Goal: Check status: Check status

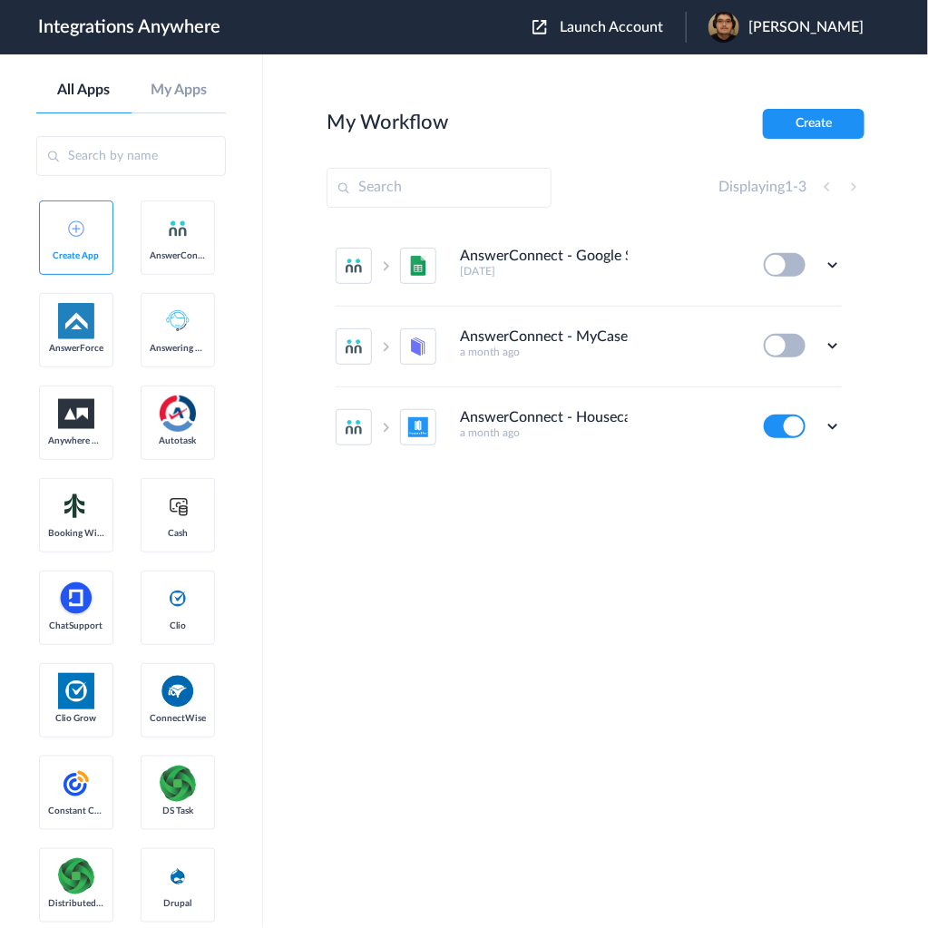
click at [660, 17] on div "Launch Account [PERSON_NAME] My Account Logout" at bounding box center [706, 27] width 349 height 31
click at [660, 26] on span "Launch Account" at bounding box center [610, 27] width 103 height 15
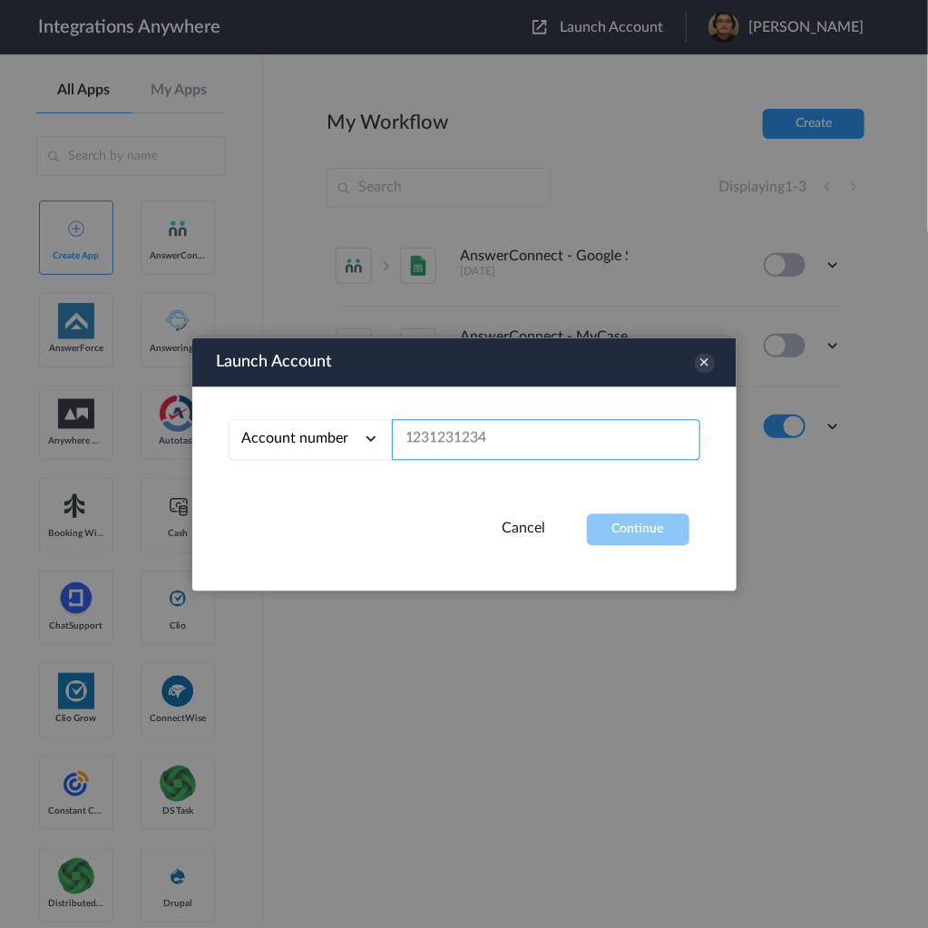
click at [515, 442] on input "text" at bounding box center [546, 439] width 308 height 41
paste input "7755879758"
type input "7755879758"
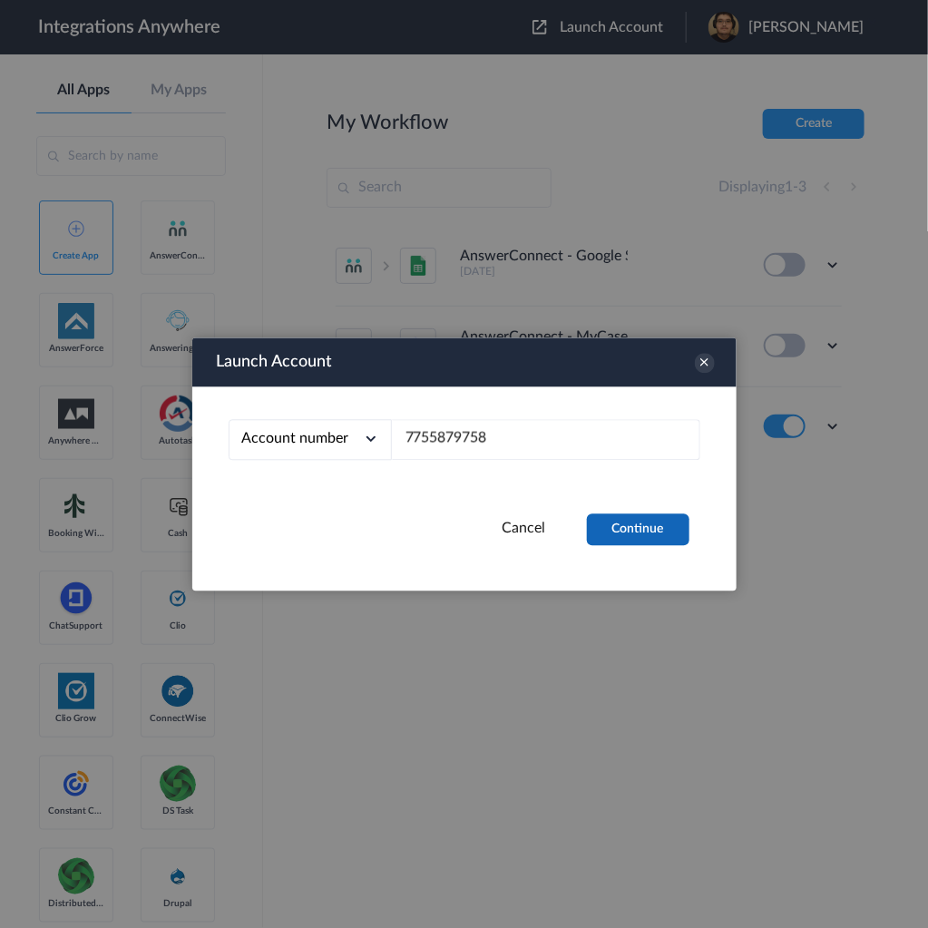
click at [629, 522] on button "Continue" at bounding box center [638, 529] width 102 height 32
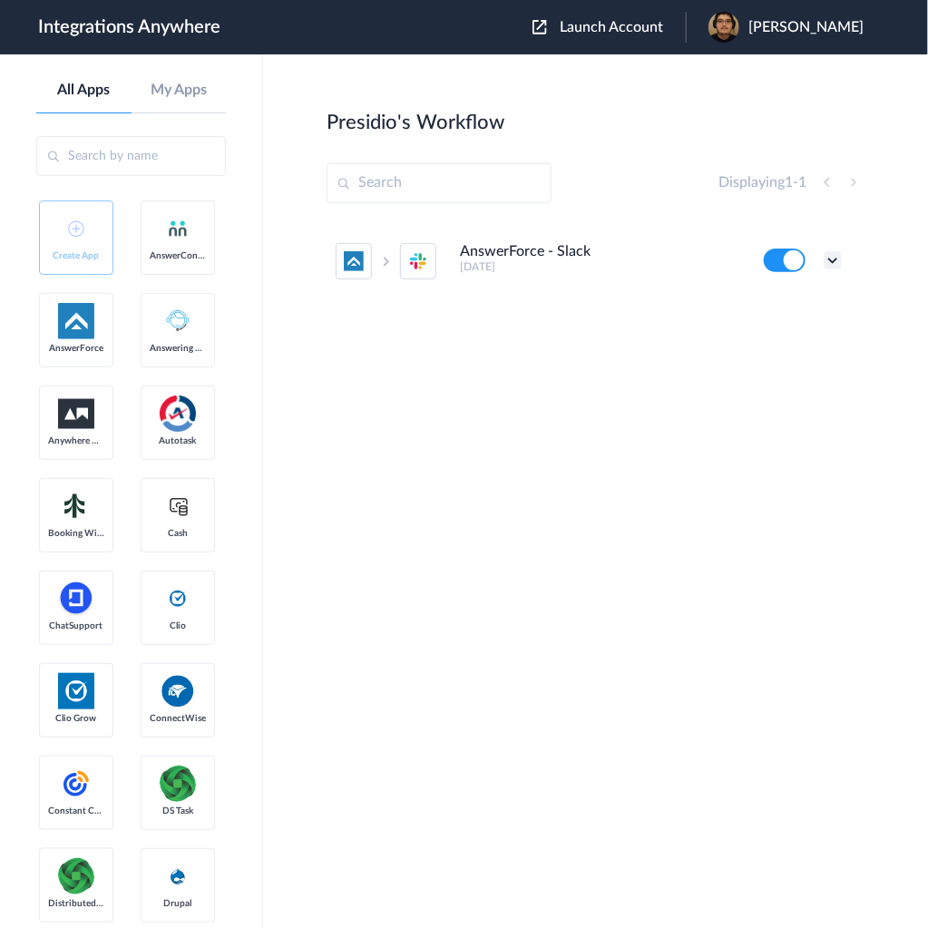
click at [835, 258] on icon at bounding box center [832, 260] width 18 height 18
click at [783, 330] on link "Task history" at bounding box center [780, 335] width 87 height 13
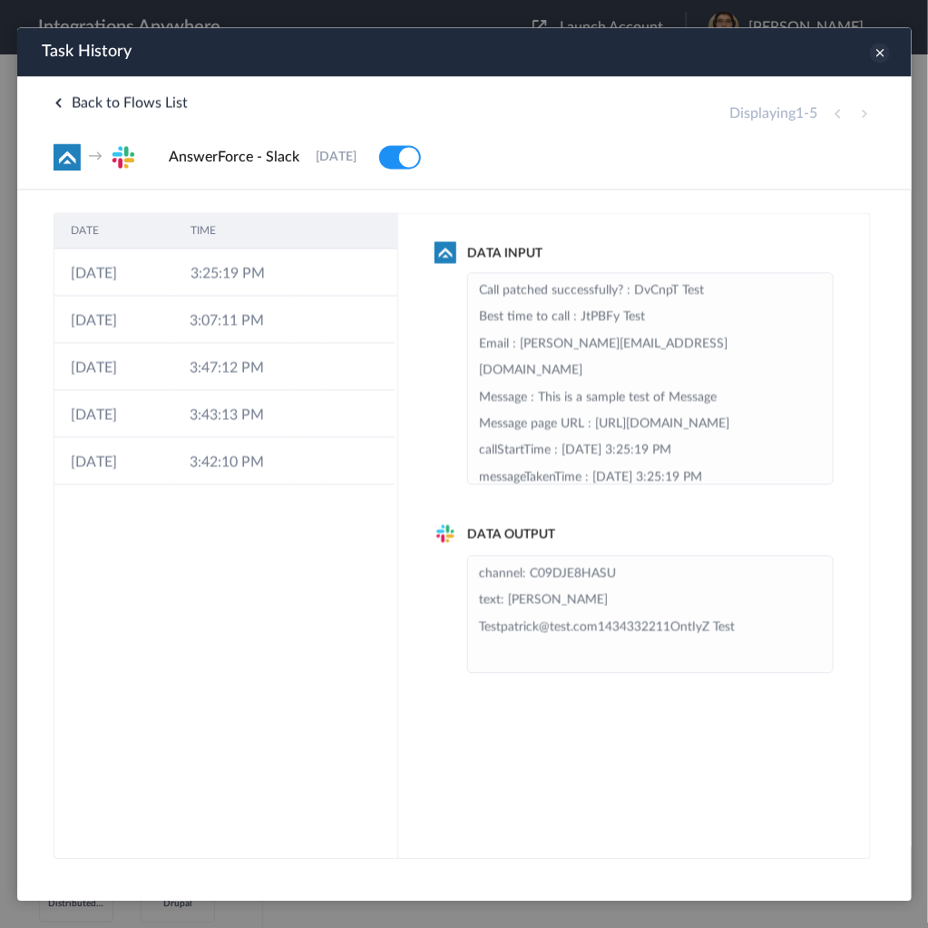
click at [875, 57] on icon at bounding box center [879, 52] width 20 height 20
